Goal: Go to known website: Access a specific website the user already knows

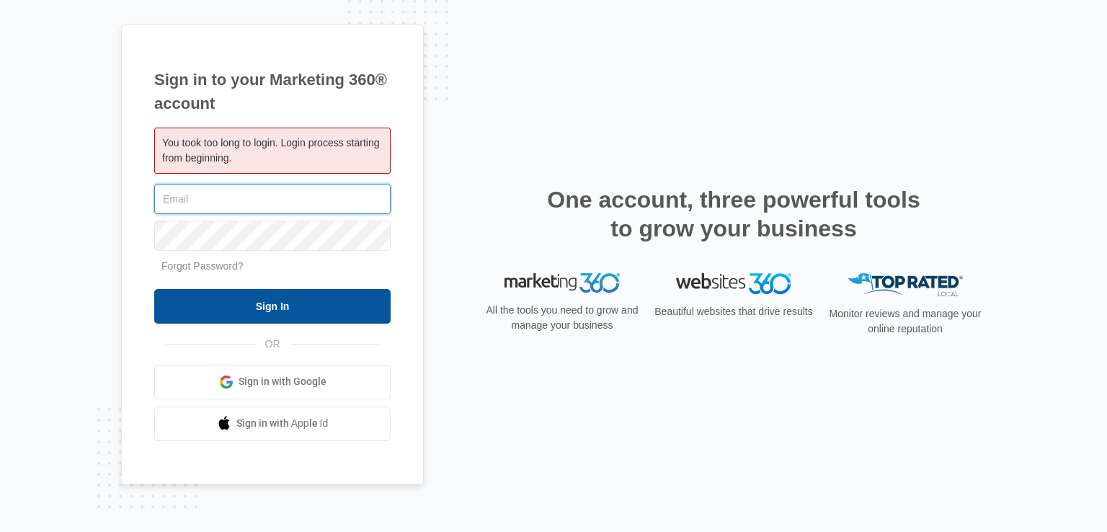
type input "[EMAIL_ADDRESS][DOMAIN_NAME]"
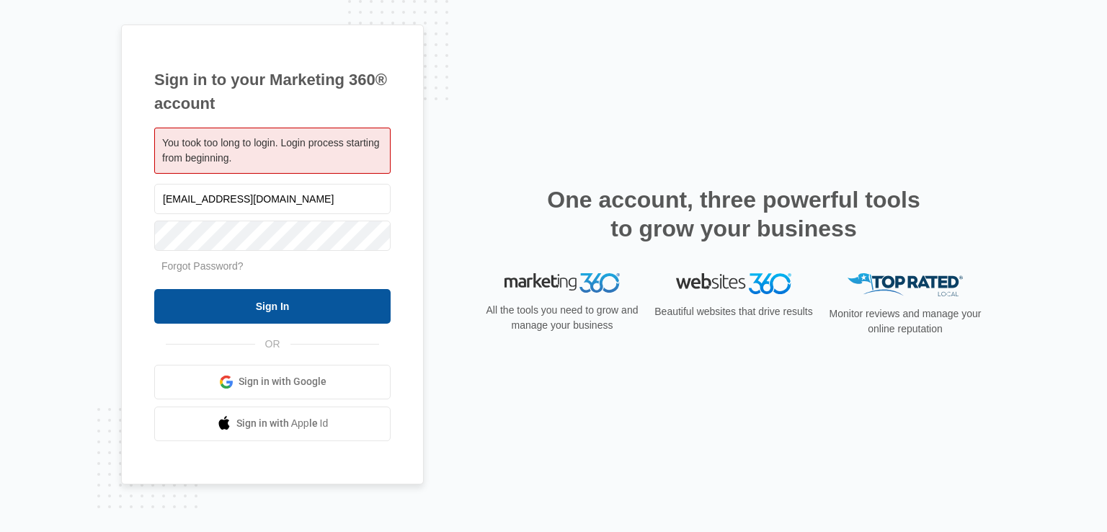
click at [273, 303] on input "Sign In" at bounding box center [272, 306] width 236 height 35
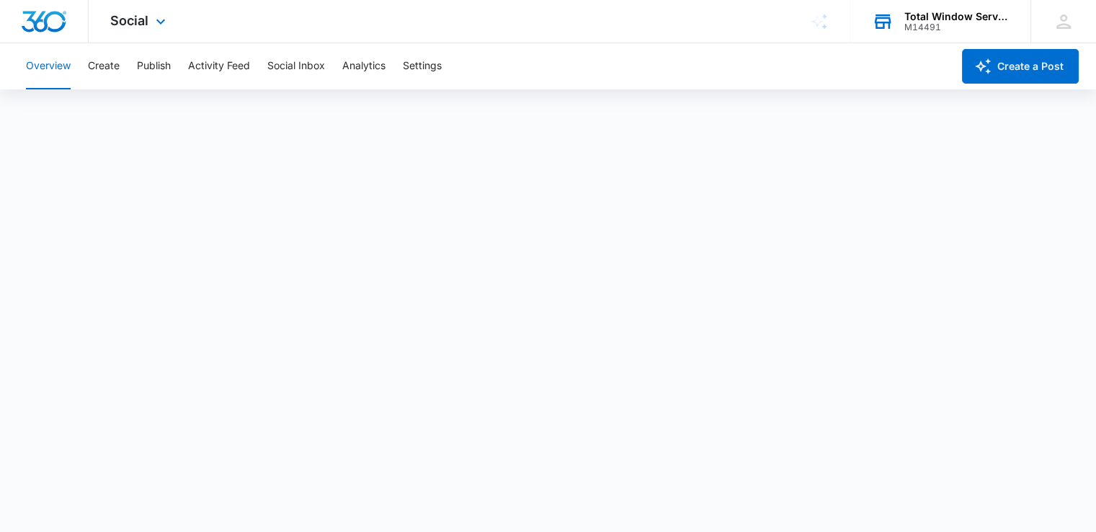
click at [989, 24] on div "M14491" at bounding box center [956, 27] width 105 height 10
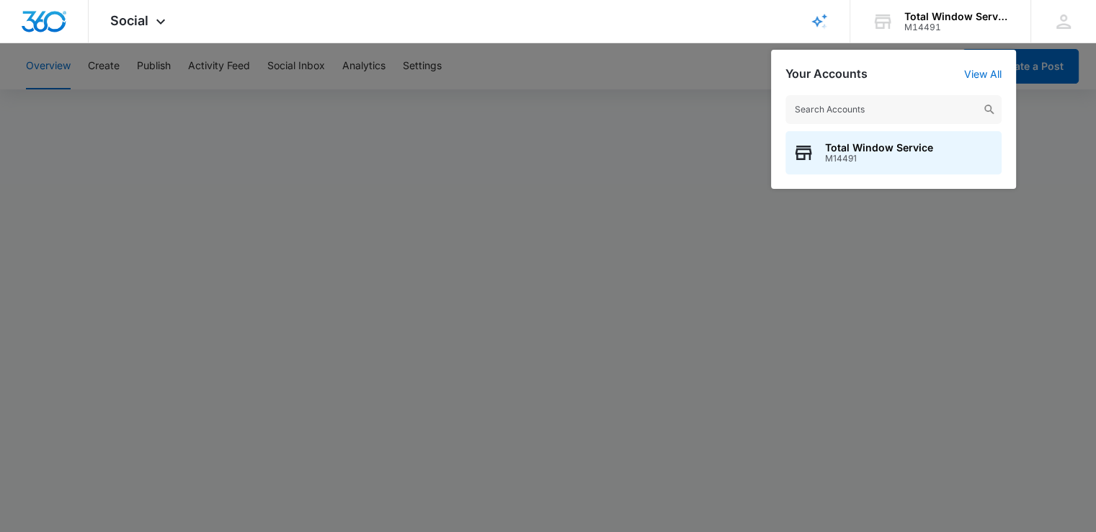
click at [525, 292] on div at bounding box center [548, 266] width 1096 height 532
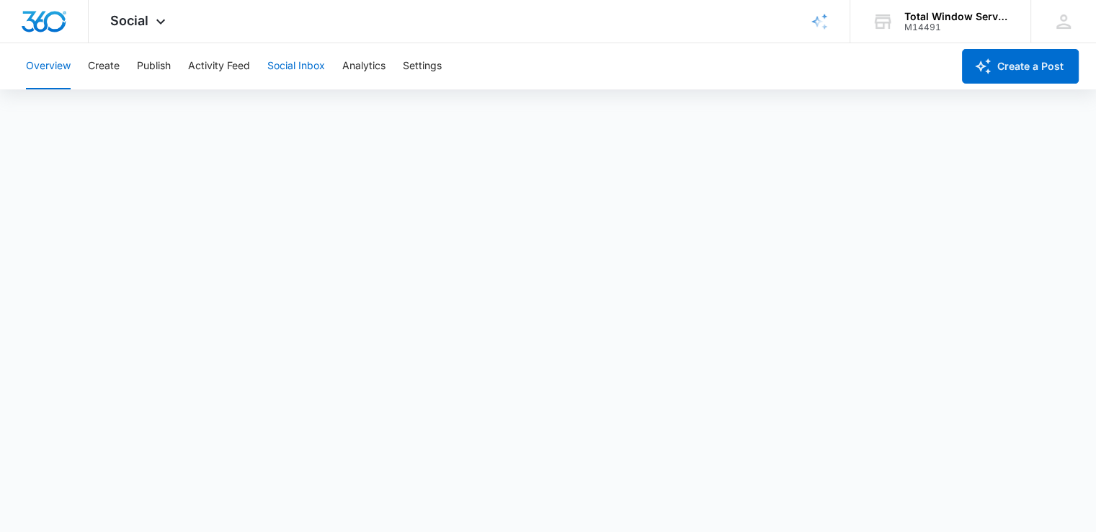
scroll to position [4, 0]
